Goal: Obtain resource: Download file/media

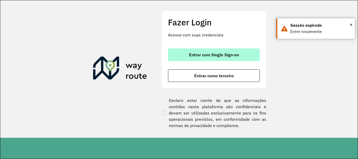
click at [183, 52] on button "Entrar com Single Sign-on" at bounding box center [214, 54] width 92 height 13
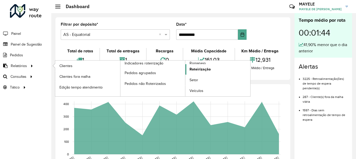
click at [197, 66] on link "Roteirização" at bounding box center [218, 69] width 65 height 10
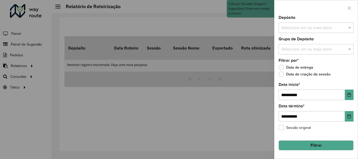
click at [346, 32] on div "Selecione um ou mais itens" at bounding box center [316, 28] width 75 height 10
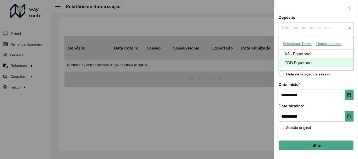
click at [316, 64] on div "CDD Equatorial" at bounding box center [316, 62] width 74 height 9
click at [348, 92] on button "Choose Date" at bounding box center [349, 95] width 9 height 10
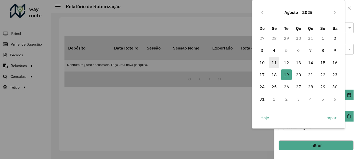
click at [274, 62] on span "11" at bounding box center [274, 62] width 10 height 10
type input "**********"
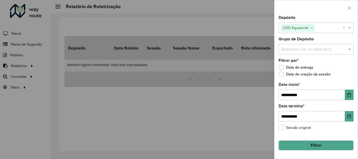
click at [348, 145] on button "Filtrar" at bounding box center [316, 145] width 75 height 10
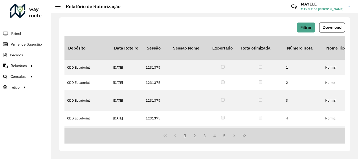
click at [333, 34] on div "Filtrar Download" at bounding box center [204, 30] width 280 height 14
click at [332, 30] on button "Download" at bounding box center [332, 28] width 26 height 10
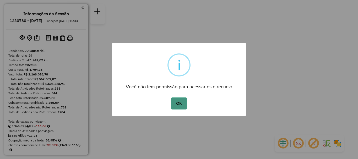
click at [181, 105] on button "OK" at bounding box center [178, 104] width 15 height 12
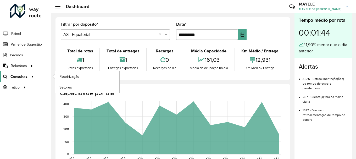
click at [28, 74] on div at bounding box center [32, 77] width 8 height 6
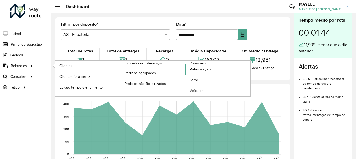
click at [197, 67] on span "Roteirização" at bounding box center [200, 70] width 21 height 6
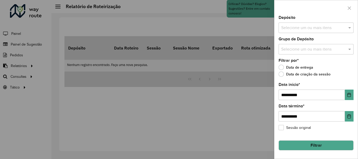
click at [331, 25] on input "text" at bounding box center [313, 28] width 67 height 6
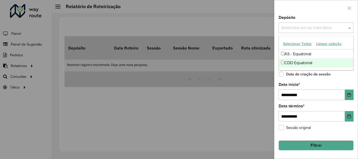
click at [298, 64] on div "CDD Equatorial" at bounding box center [316, 62] width 74 height 9
click at [349, 91] on button "Choose Date" at bounding box center [349, 95] width 9 height 10
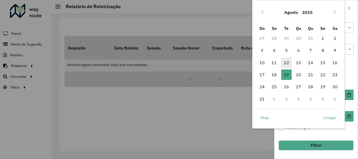
click at [286, 64] on span "12" at bounding box center [286, 62] width 10 height 10
type input "**********"
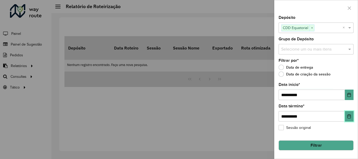
click at [350, 113] on button "Choose Date" at bounding box center [349, 116] width 9 height 10
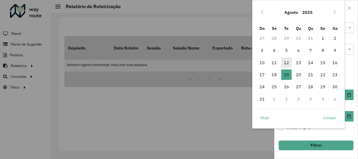
click at [285, 64] on span "12" at bounding box center [286, 62] width 10 height 10
type input "**********"
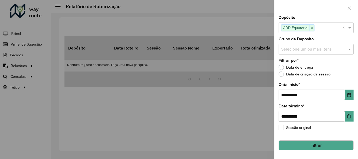
click at [335, 143] on button "Filtrar" at bounding box center [316, 145] width 75 height 10
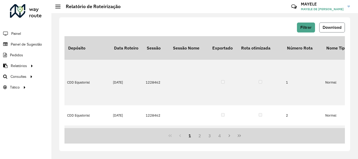
click at [338, 30] on button "Download" at bounding box center [332, 28] width 26 height 10
